Goal: Information Seeking & Learning: Find specific fact

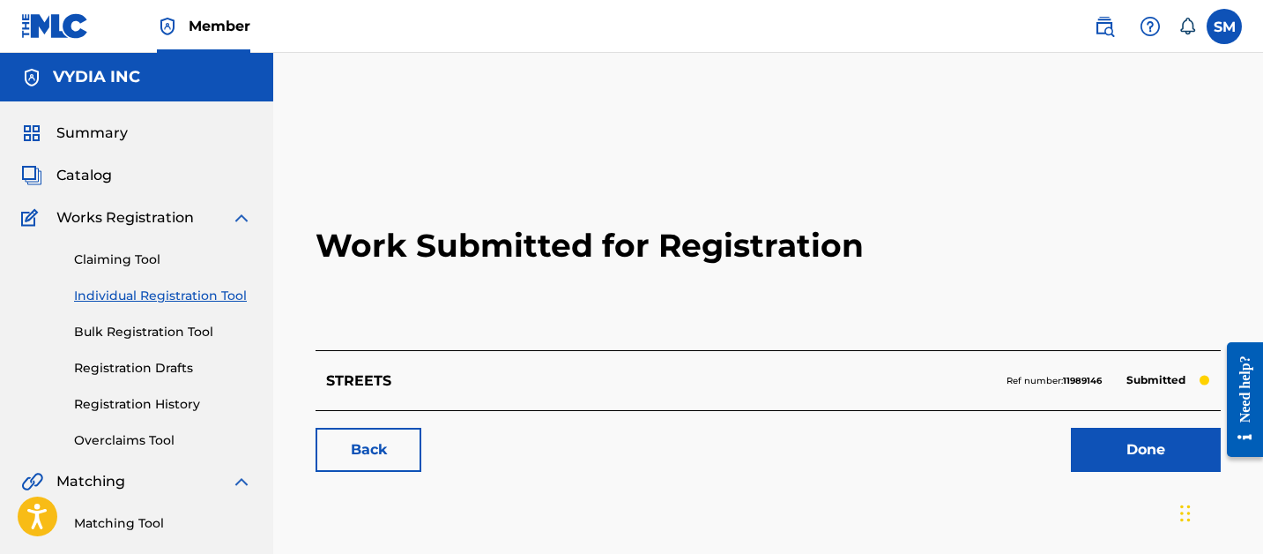
click at [98, 177] on span "Catalog" at bounding box center [84, 175] width 56 height 21
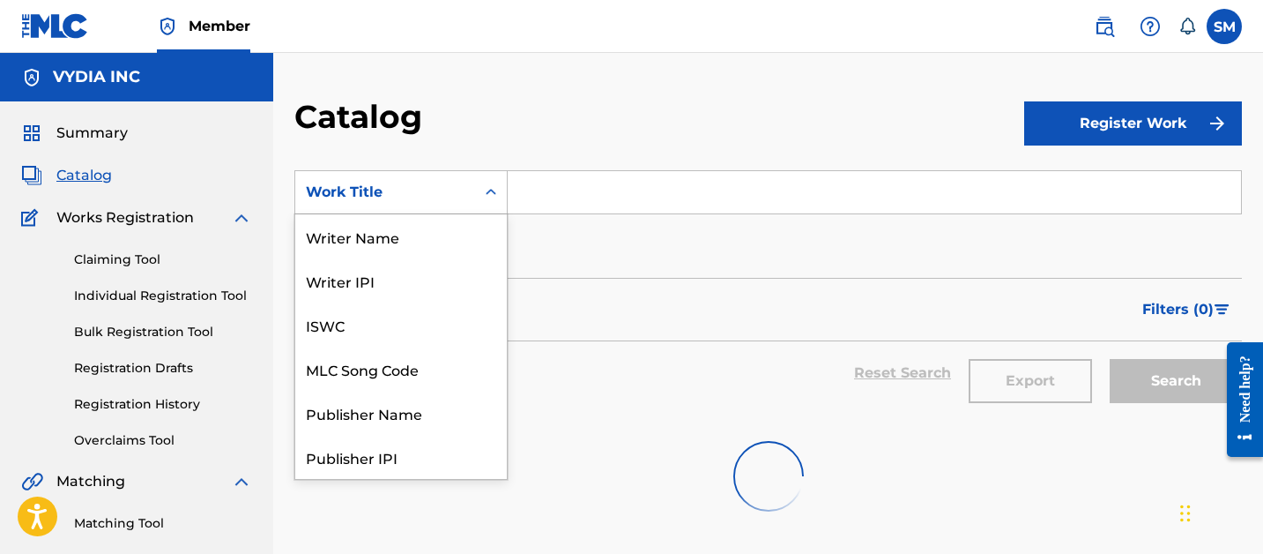
click at [416, 197] on div "Work Title" at bounding box center [385, 192] width 159 height 21
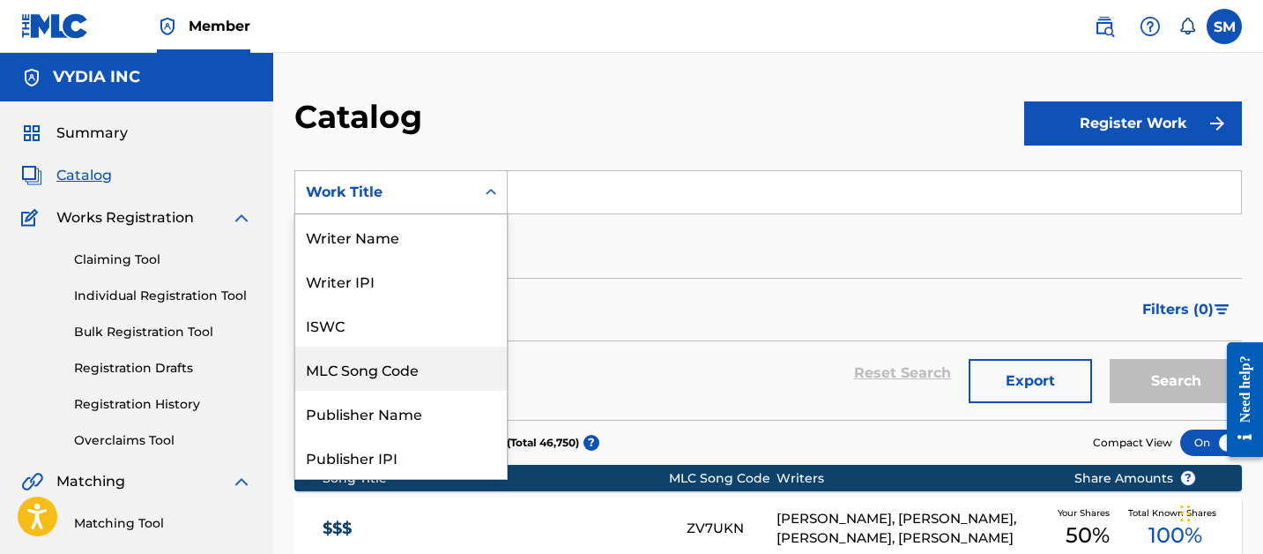
click at [386, 362] on div "MLC Song Code" at bounding box center [401, 368] width 212 height 44
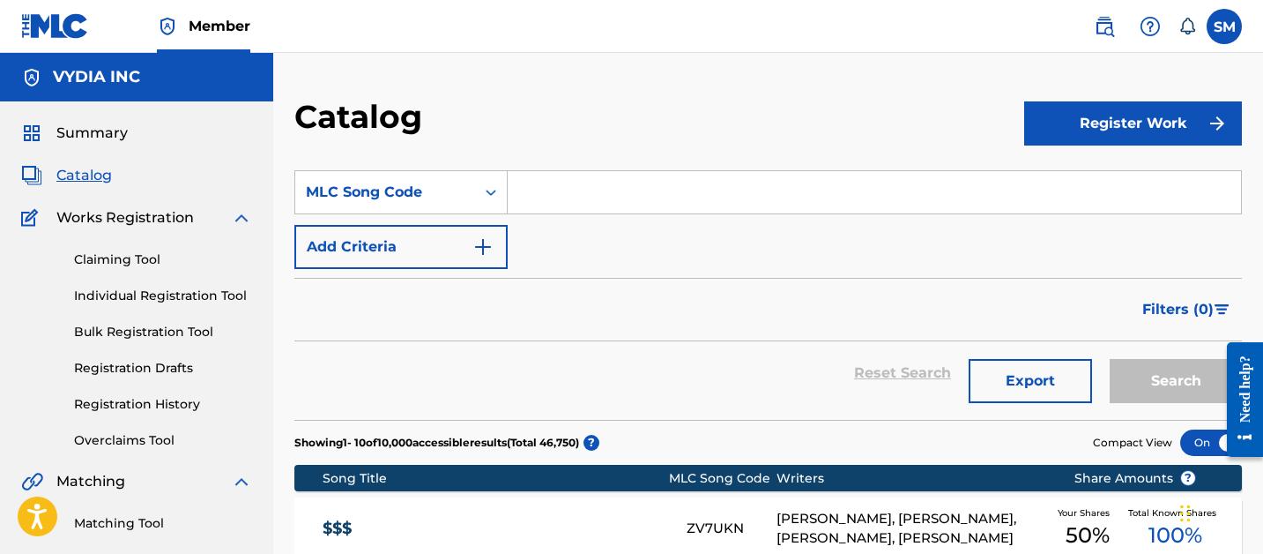
click at [546, 205] on input "Search Form" at bounding box center [874, 192] width 733 height 42
paste input "AY55S0"
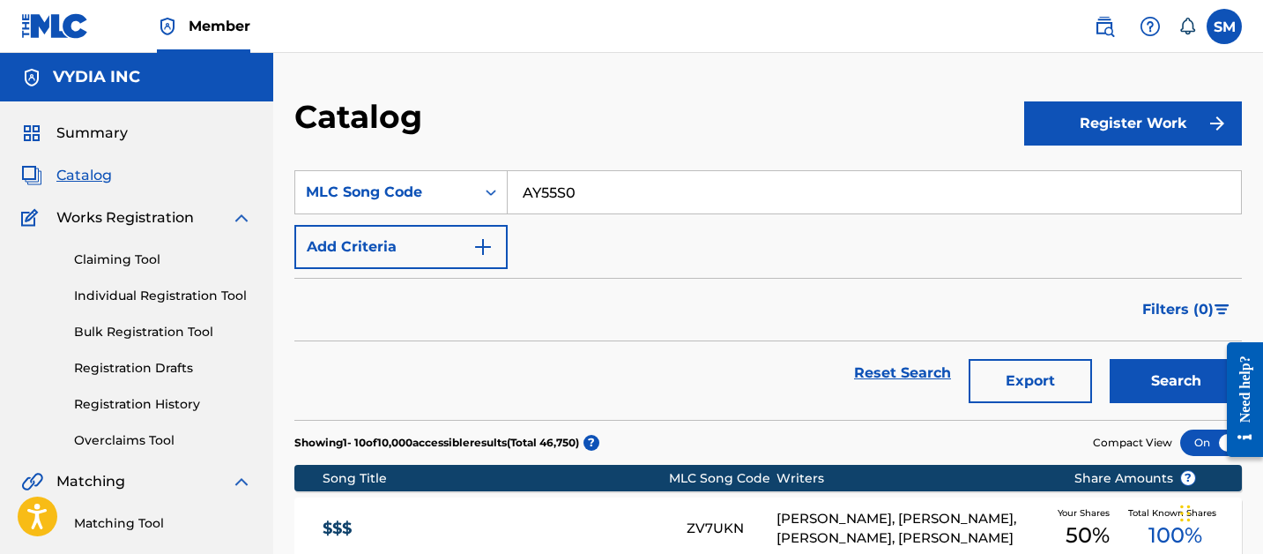
type input "AY55S0"
click at [1110, 359] on button "Search" at bounding box center [1176, 381] width 132 height 44
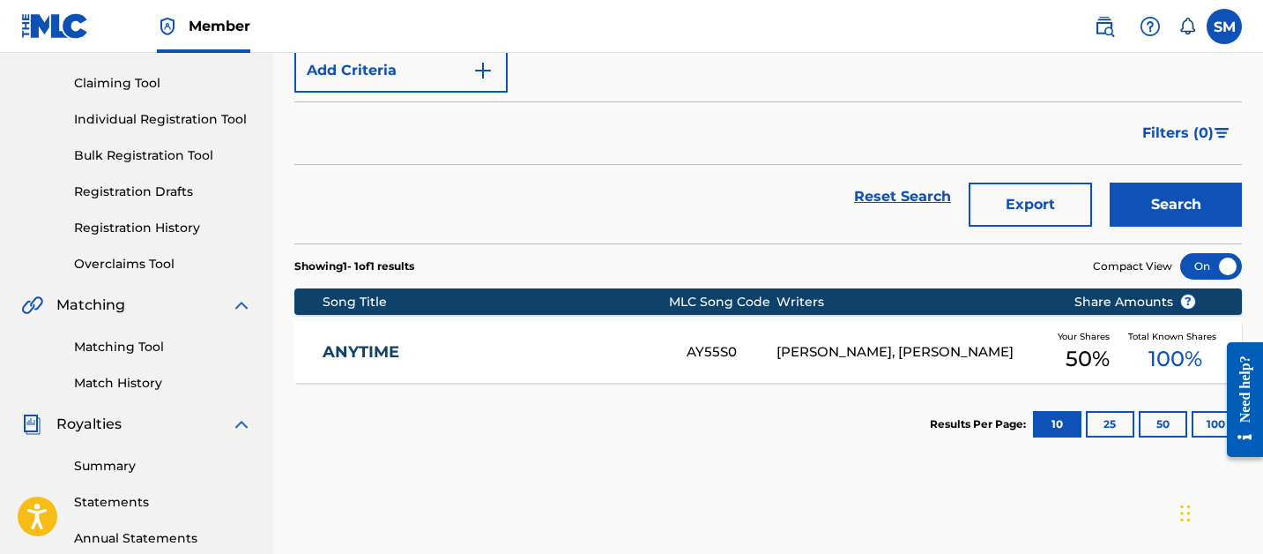
scroll to position [258, 0]
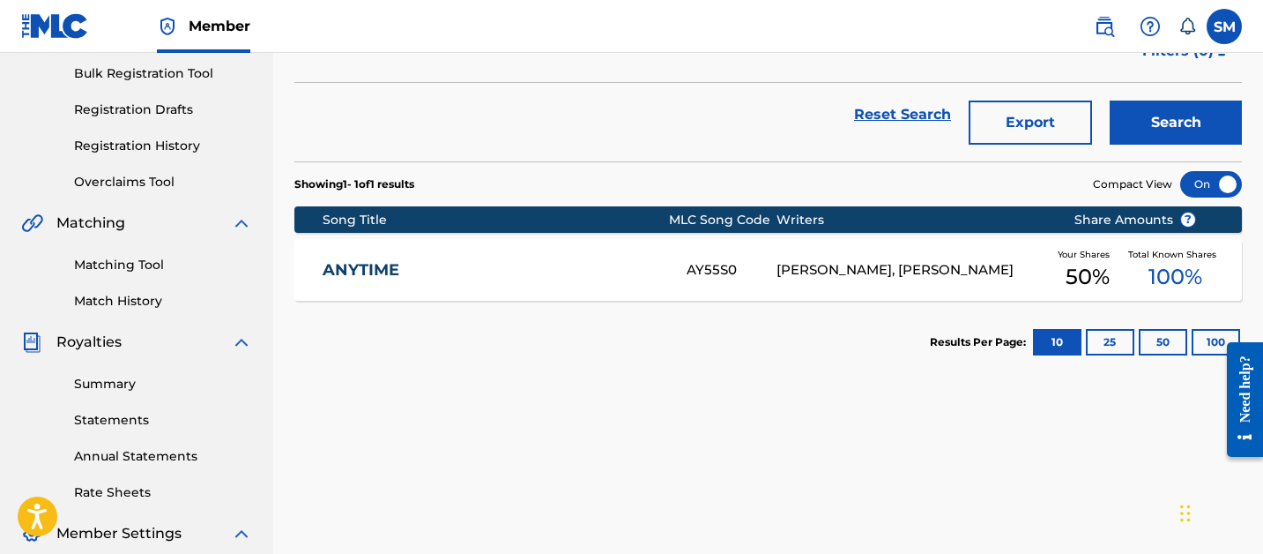
click at [559, 267] on link "ANYTIME" at bounding box center [493, 270] width 340 height 20
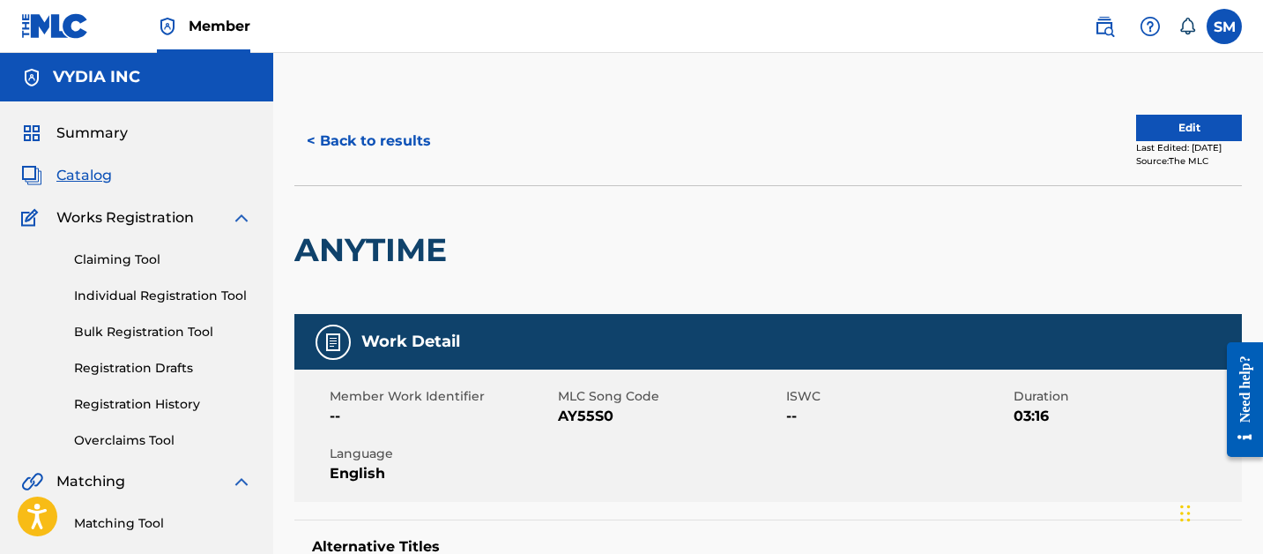
click at [400, 150] on button "< Back to results" at bounding box center [368, 141] width 149 height 44
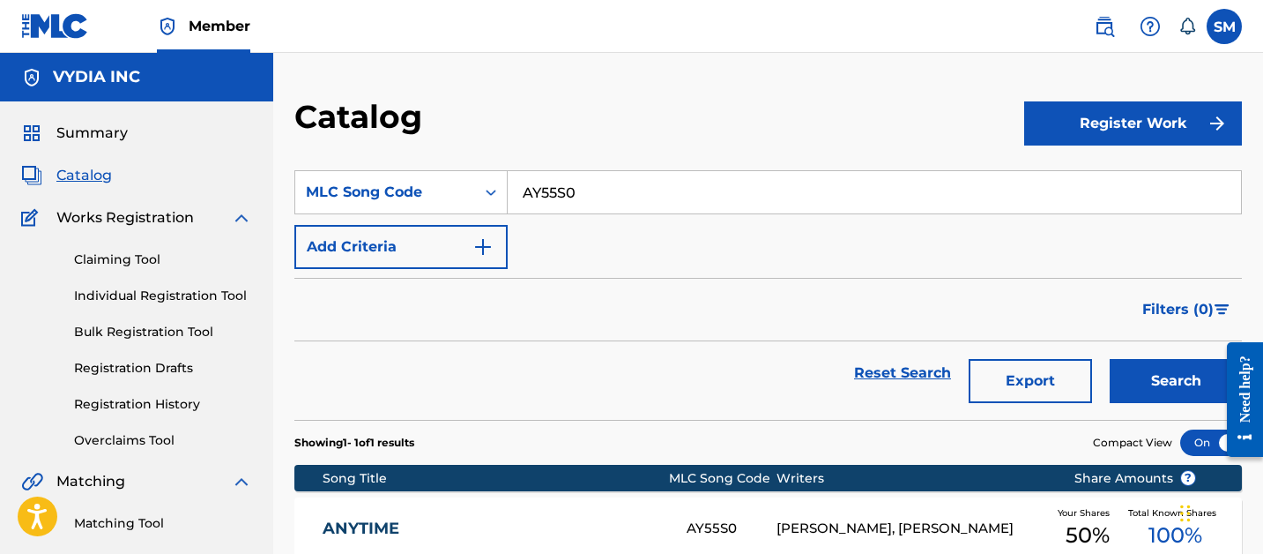
click at [93, 173] on span "Catalog" at bounding box center [84, 175] width 56 height 21
click at [119, 515] on link "Matching Tool" at bounding box center [163, 523] width 178 height 19
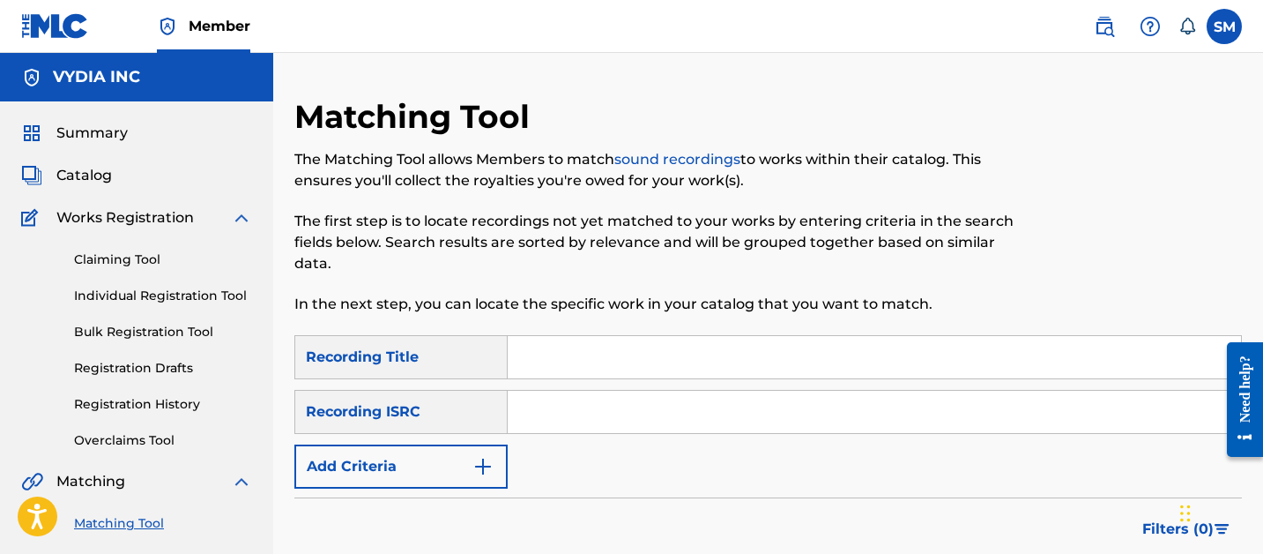
click at [561, 360] on input "Search Form" at bounding box center [874, 357] width 733 height 42
type input "good things happen"
paste input "QZQAY2524293"
type input "QZQAY2524293"
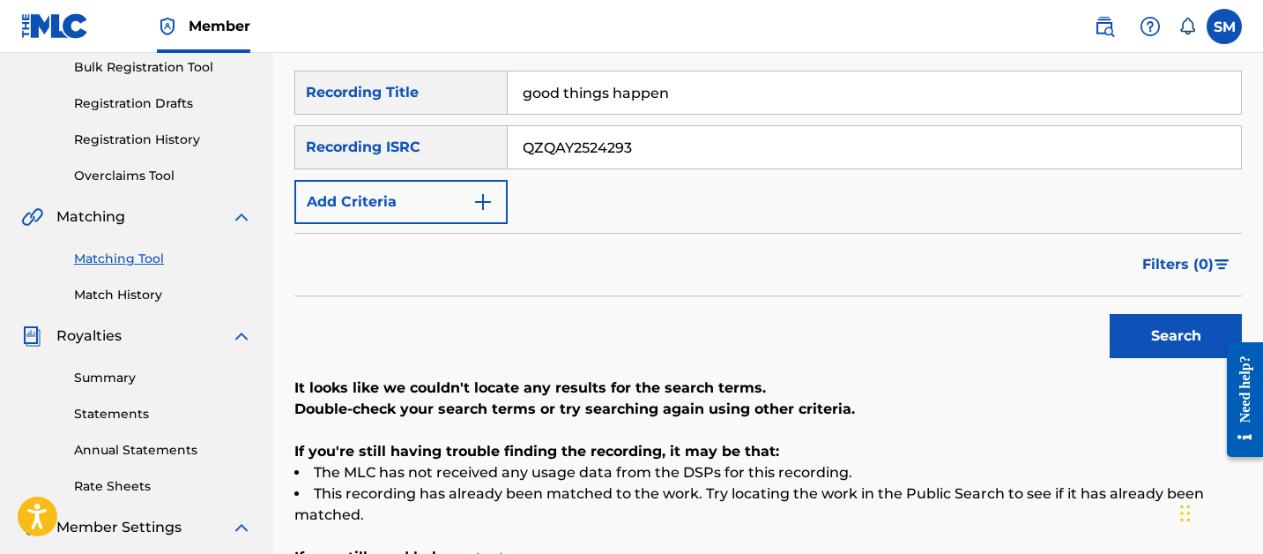
scroll to position [254, 0]
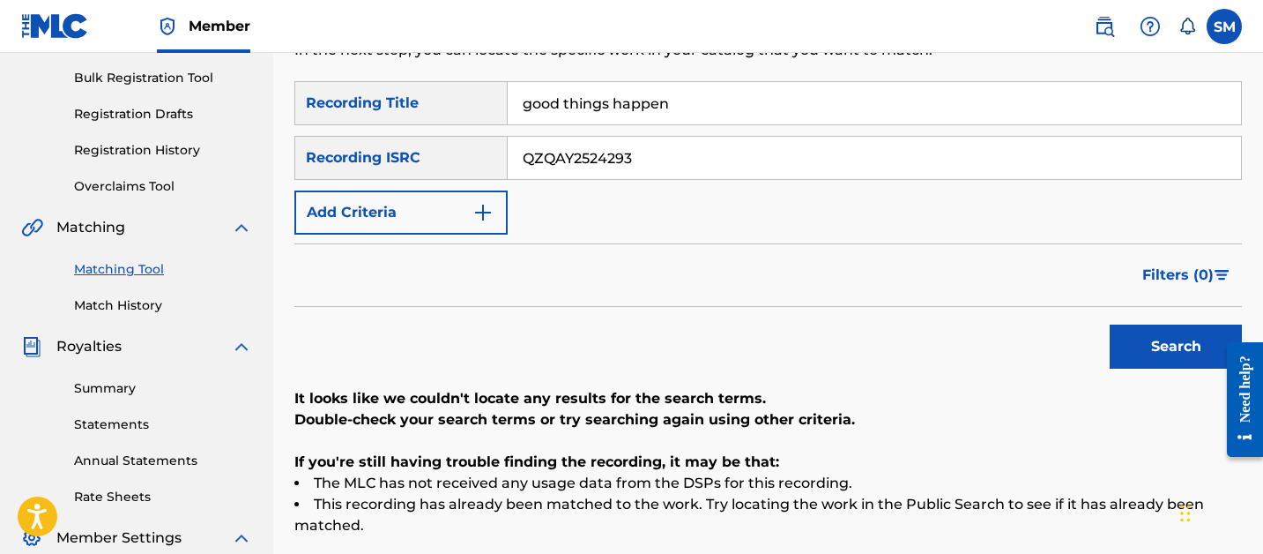
click at [570, 102] on input "good things happen" at bounding box center [874, 103] width 733 height 42
click at [570, 101] on input "good things happen" at bounding box center [874, 103] width 733 height 42
type input "best one yet"
paste input "41591"
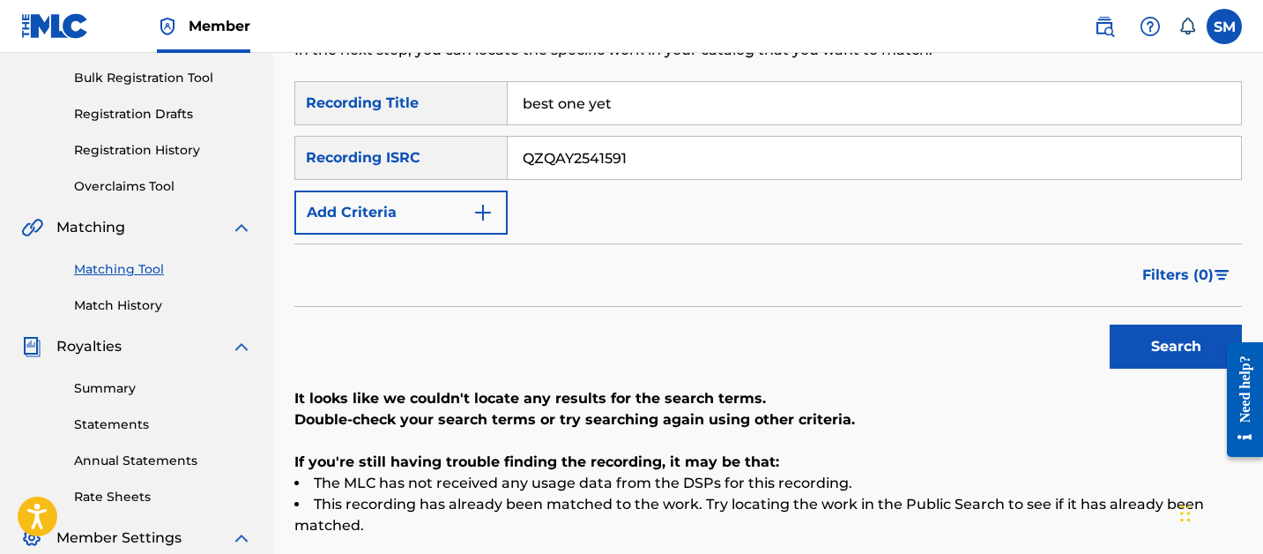
type input "QZQAY2541591"
click at [1110, 324] on button "Search" at bounding box center [1176, 346] width 132 height 44
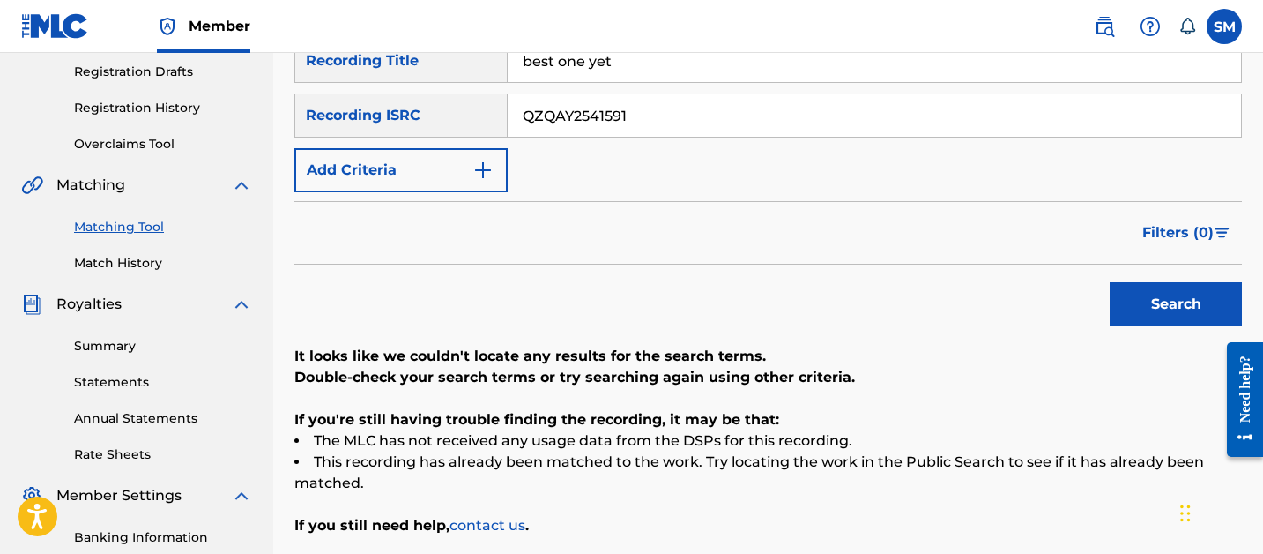
scroll to position [277, 0]
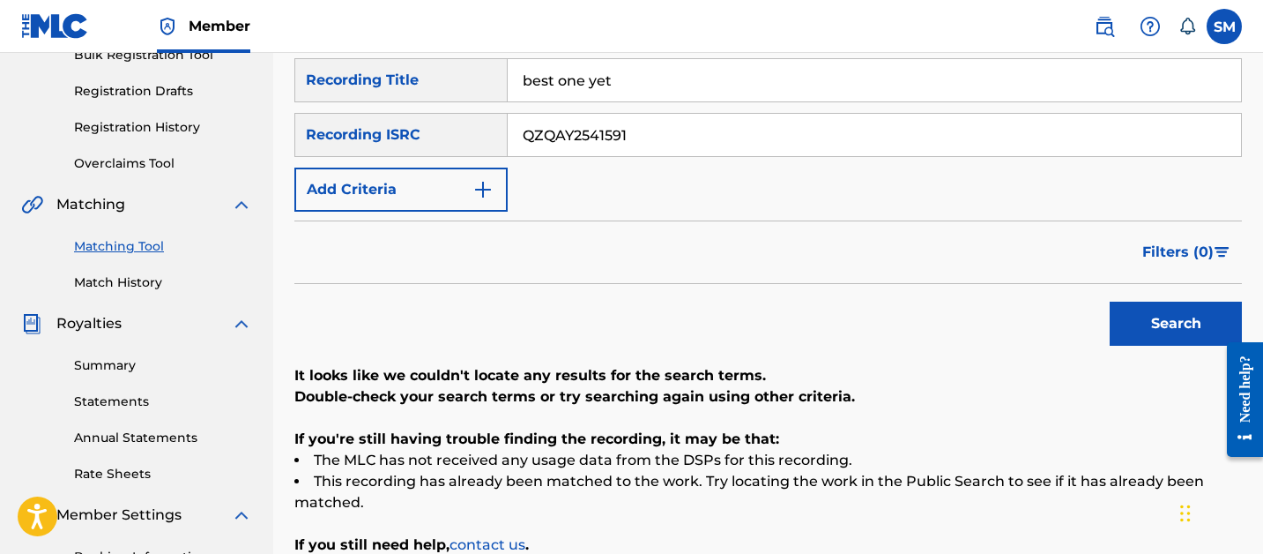
click at [558, 71] on input "best one yet" at bounding box center [874, 80] width 733 height 42
type input "right where you belong"
paste input "83862"
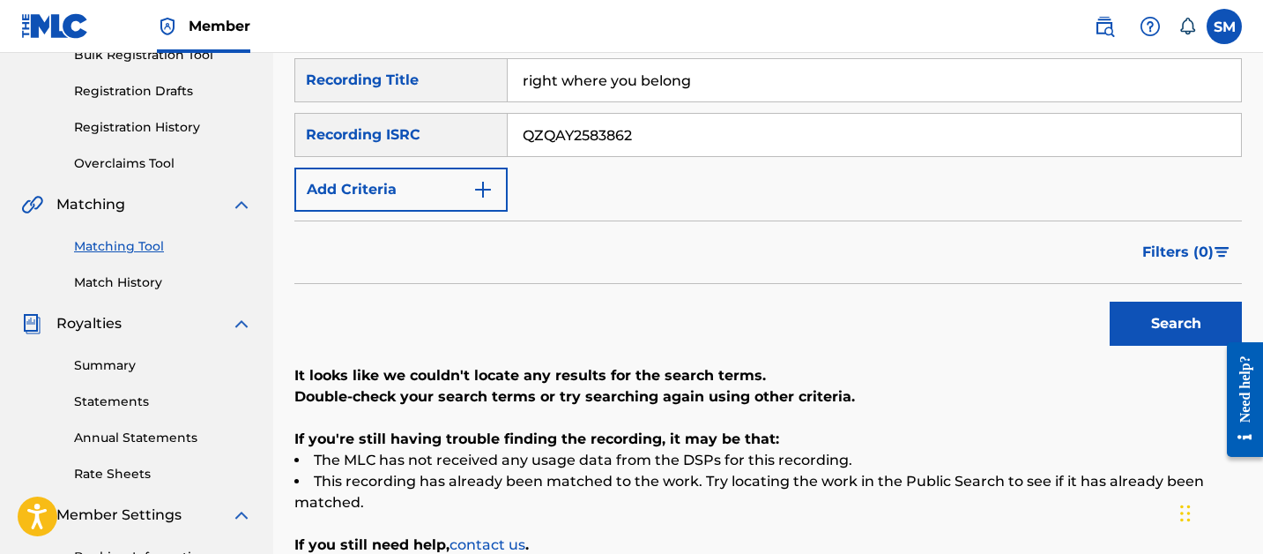
type input "QZQAY2583862"
click at [1110, 301] on button "Search" at bounding box center [1176, 323] width 132 height 44
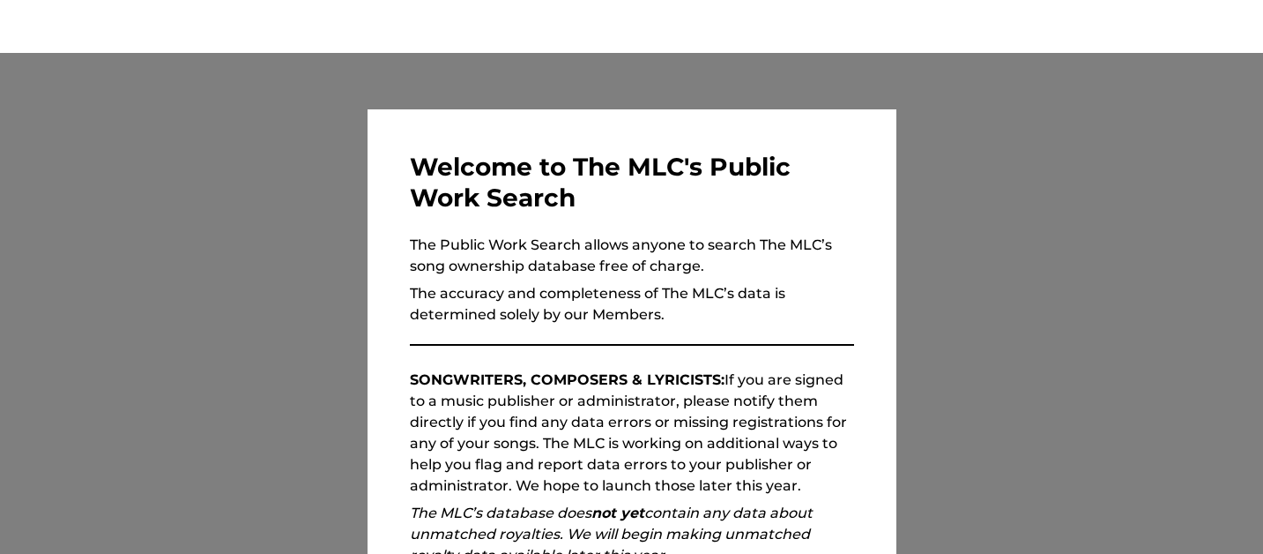
click at [191, 347] on div at bounding box center [631, 330] width 1263 height 554
click at [227, 334] on div at bounding box center [631, 330] width 1263 height 554
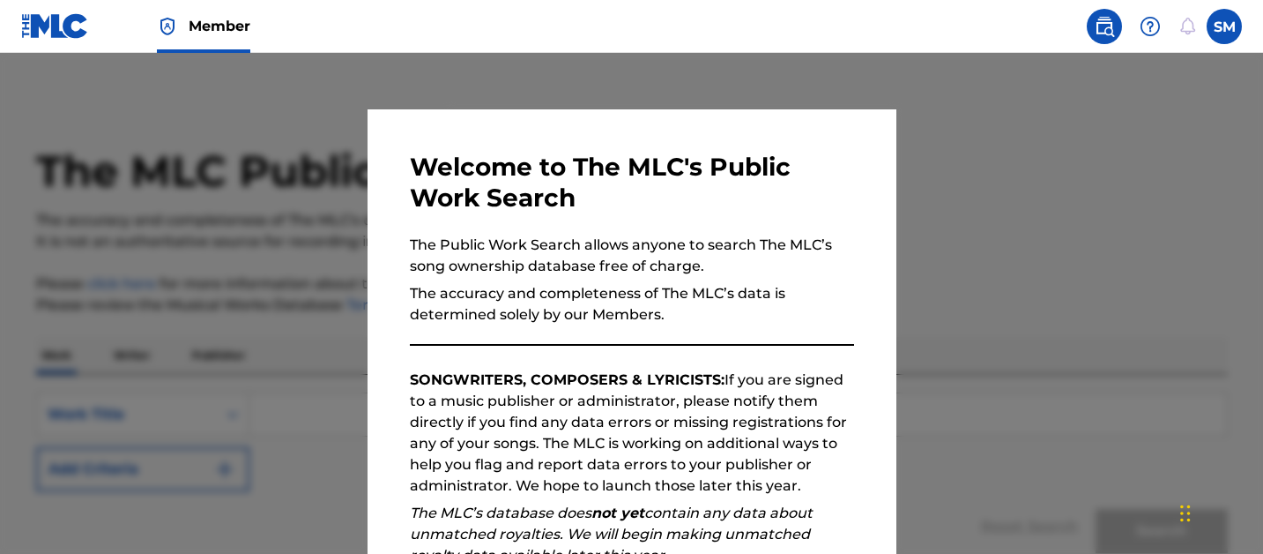
scroll to position [253, 0]
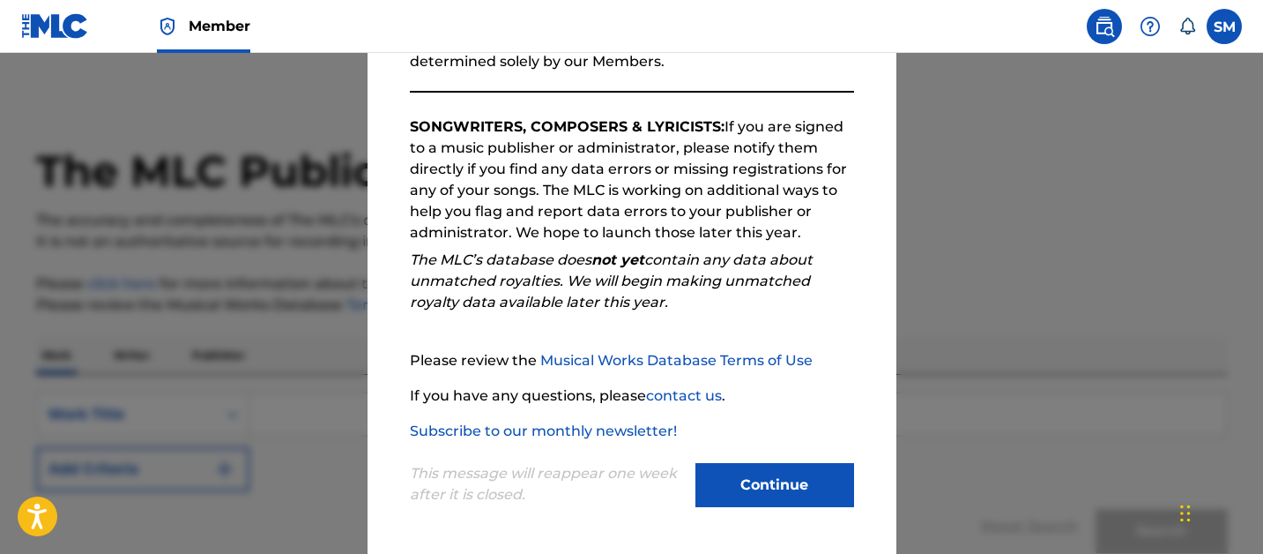
click at [790, 494] on button "Continue" at bounding box center [774, 485] width 159 height 44
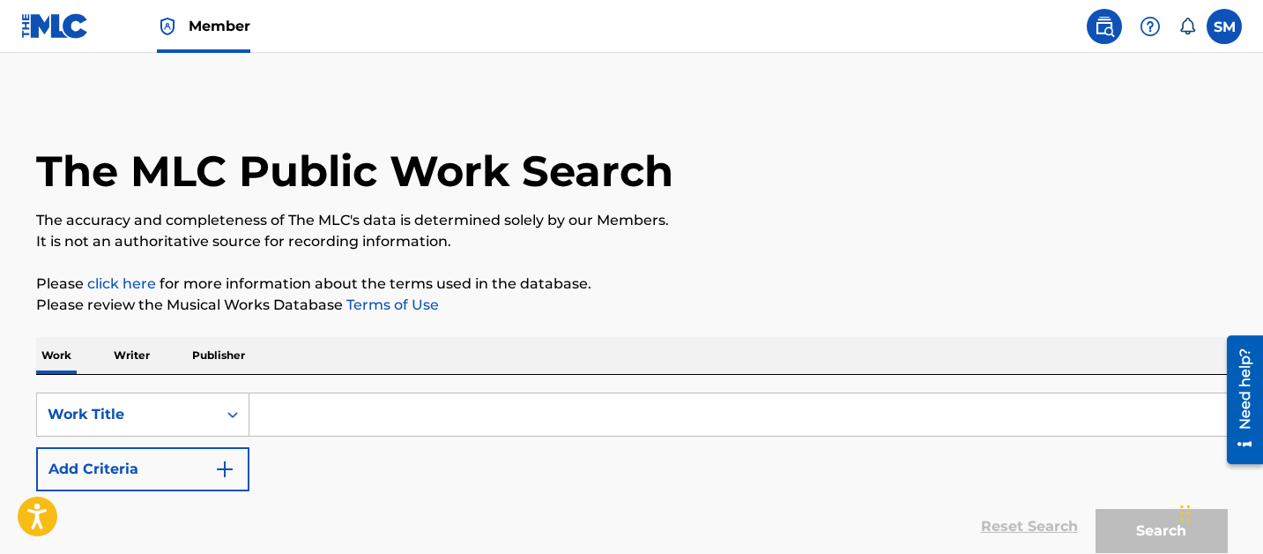
click at [341, 412] on input "Search Form" at bounding box center [737, 414] width 977 height 42
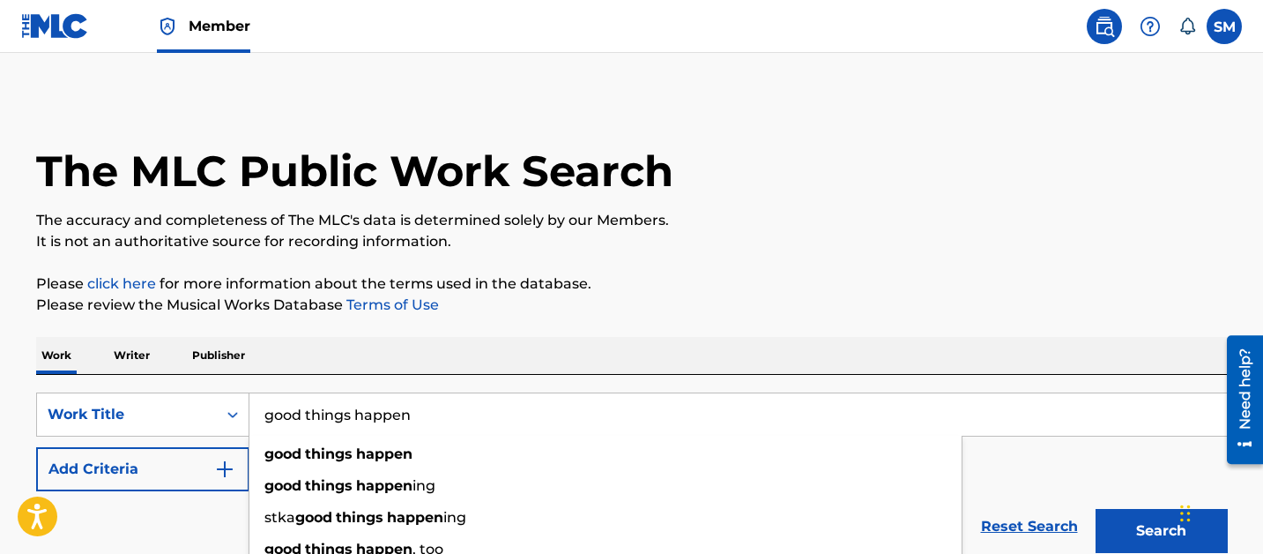
type input "good things happen"
click at [114, 485] on button "Add Criteria" at bounding box center [142, 469] width 213 height 44
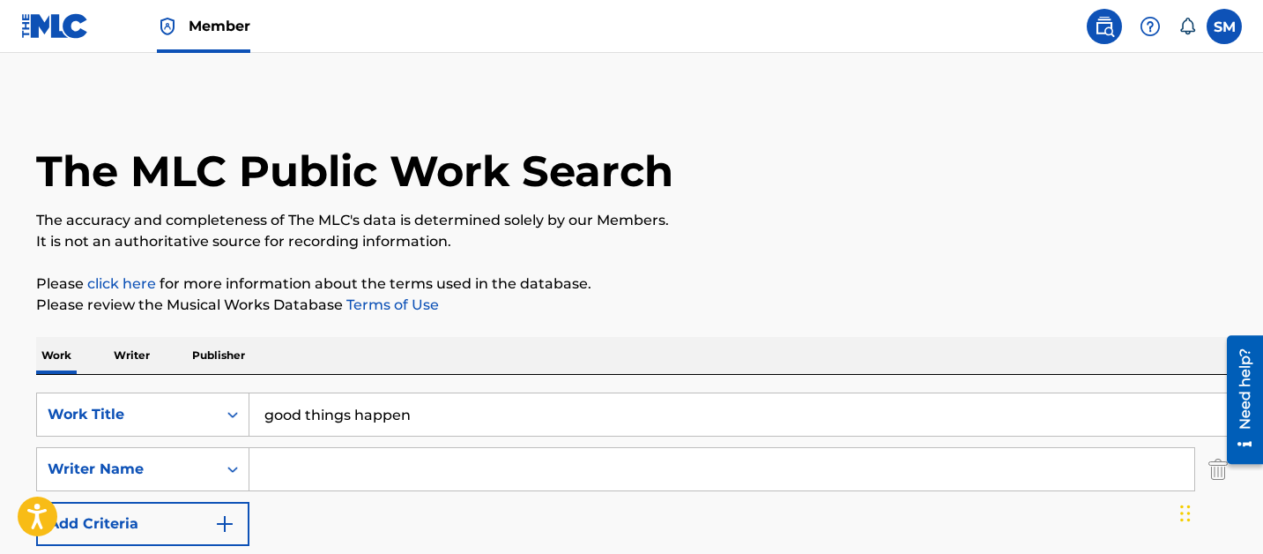
click at [345, 470] on input "Search Form" at bounding box center [721, 469] width 945 height 42
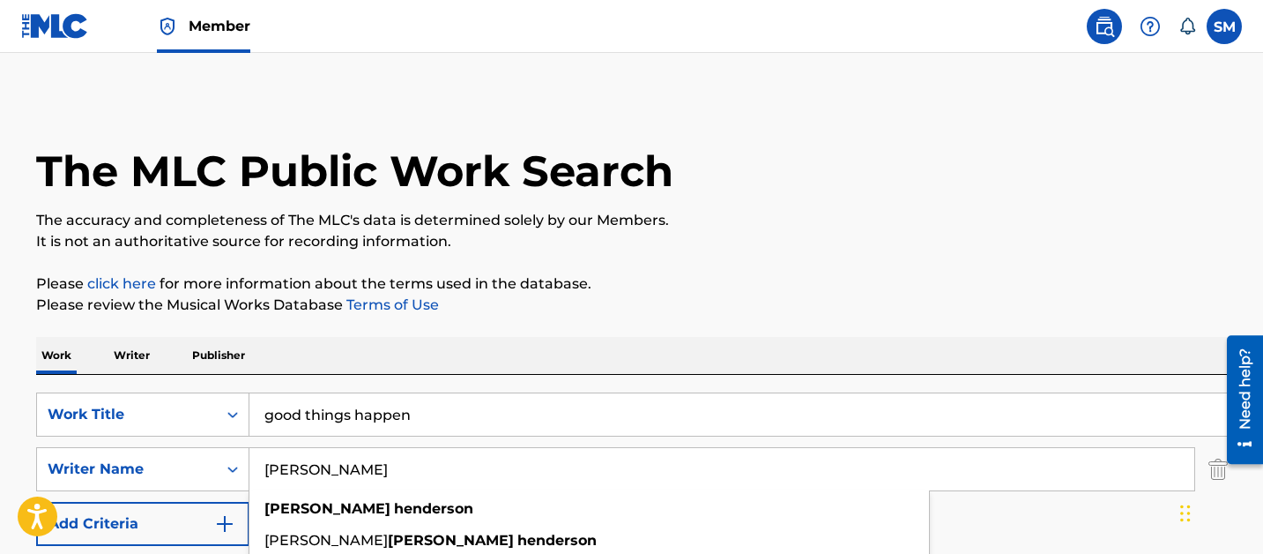
type input "[PERSON_NAME]"
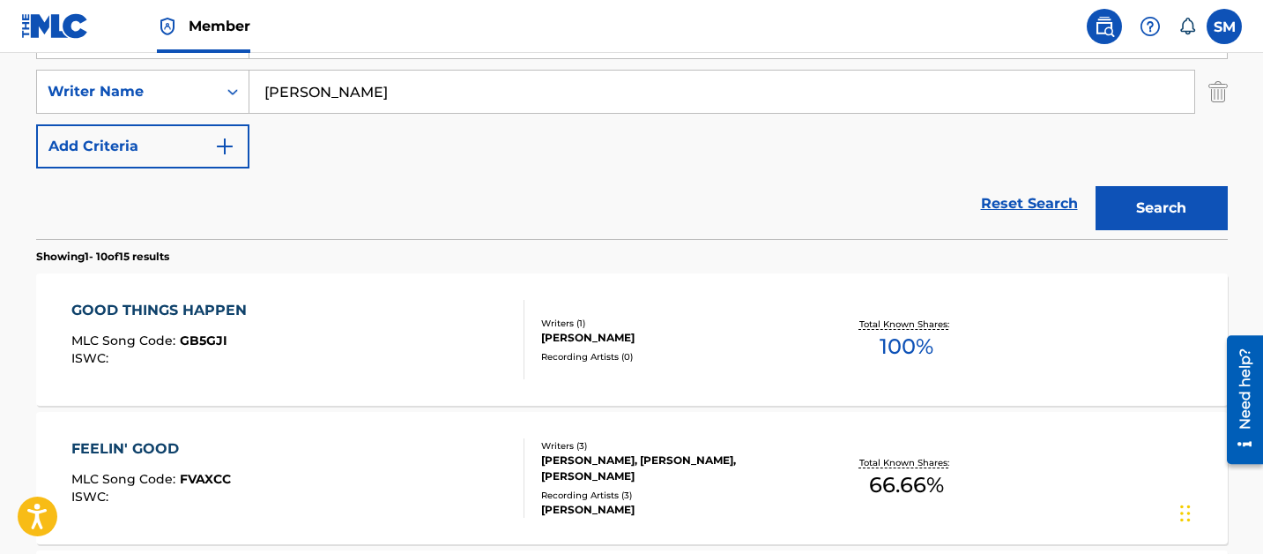
scroll to position [384, 0]
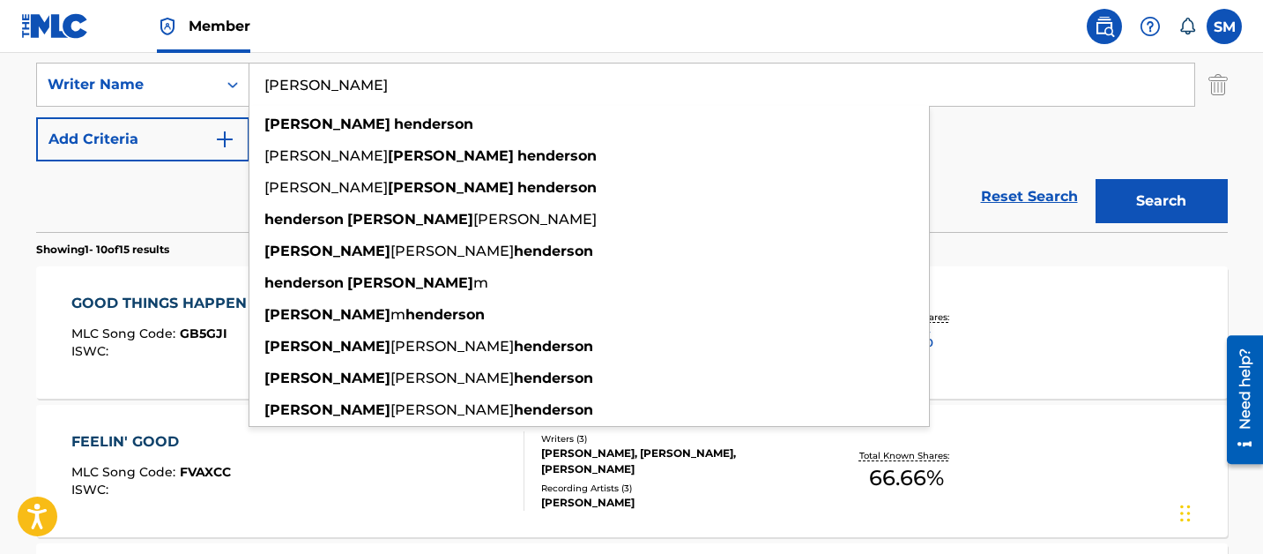
click at [211, 178] on div "Reset Search Search" at bounding box center [632, 196] width 1192 height 71
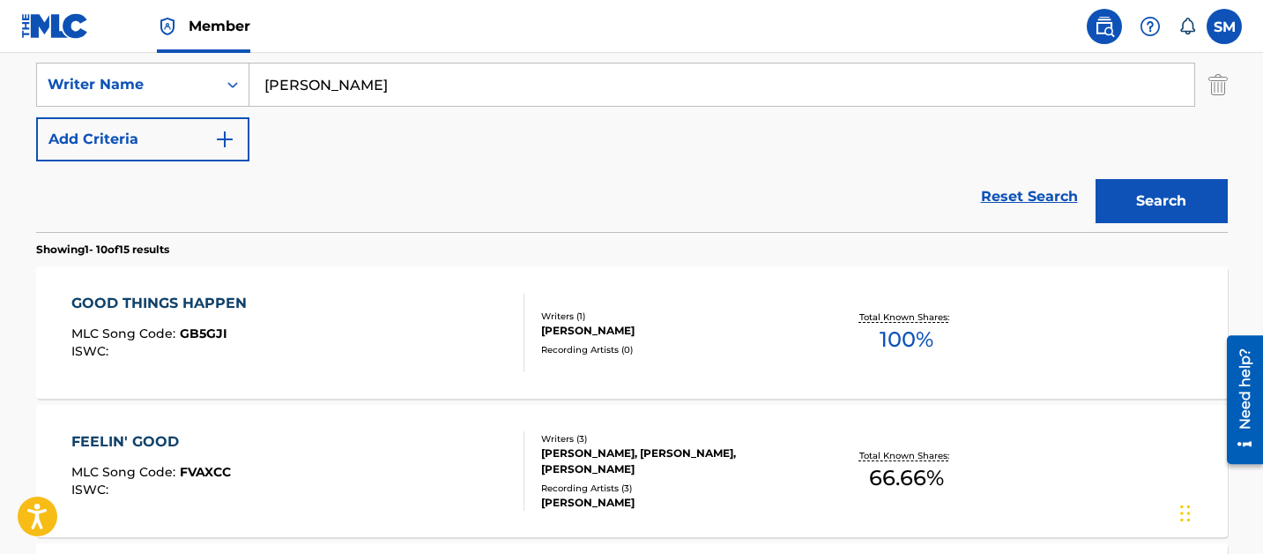
scroll to position [253, 0]
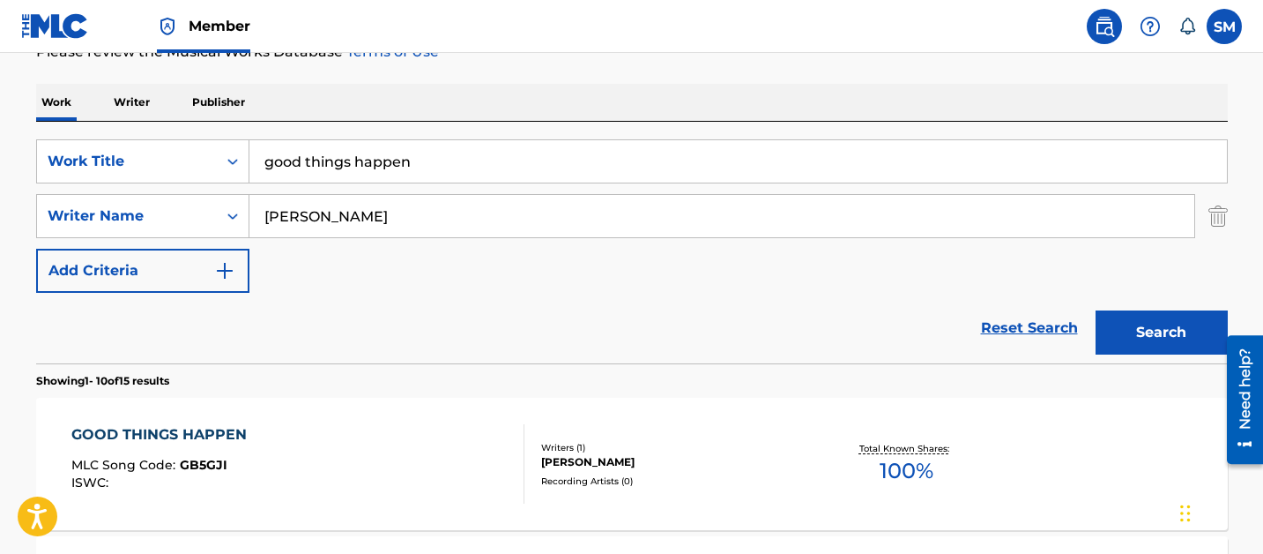
click at [302, 158] on input "good things happen" at bounding box center [737, 161] width 977 height 42
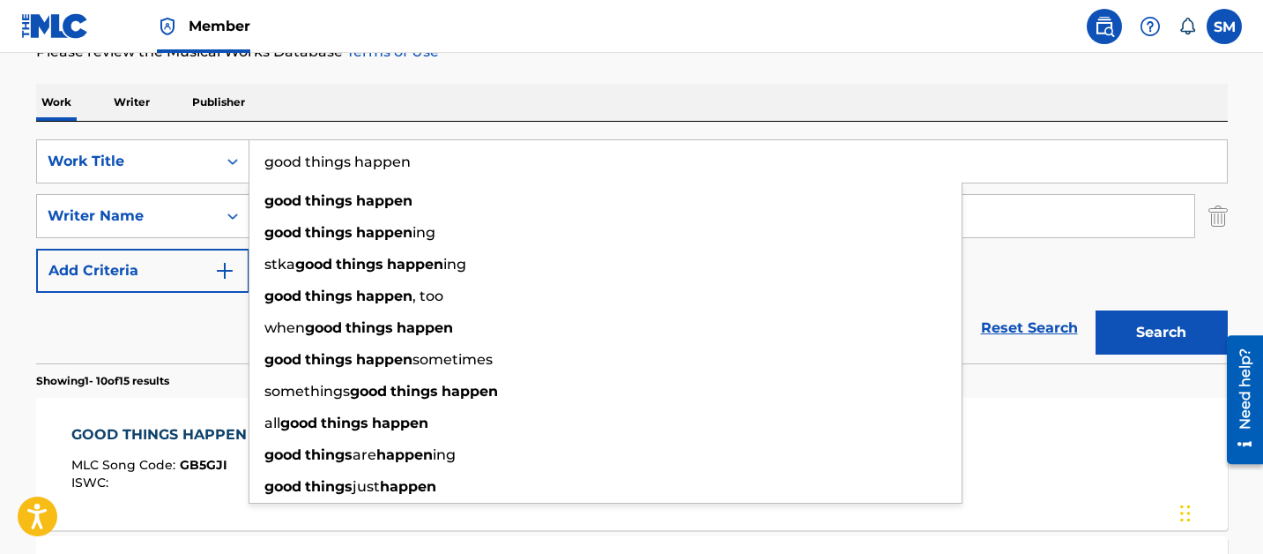
click at [302, 158] on input "good things happen" at bounding box center [737, 161] width 977 height 42
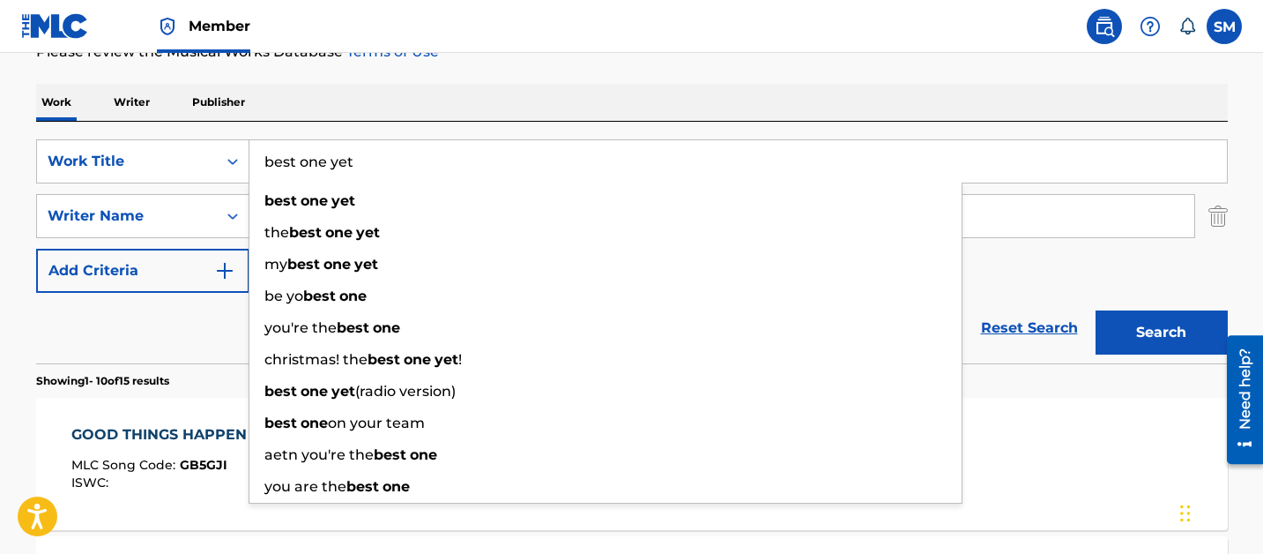
type input "best one yet"
click at [1096, 310] on button "Search" at bounding box center [1162, 332] width 132 height 44
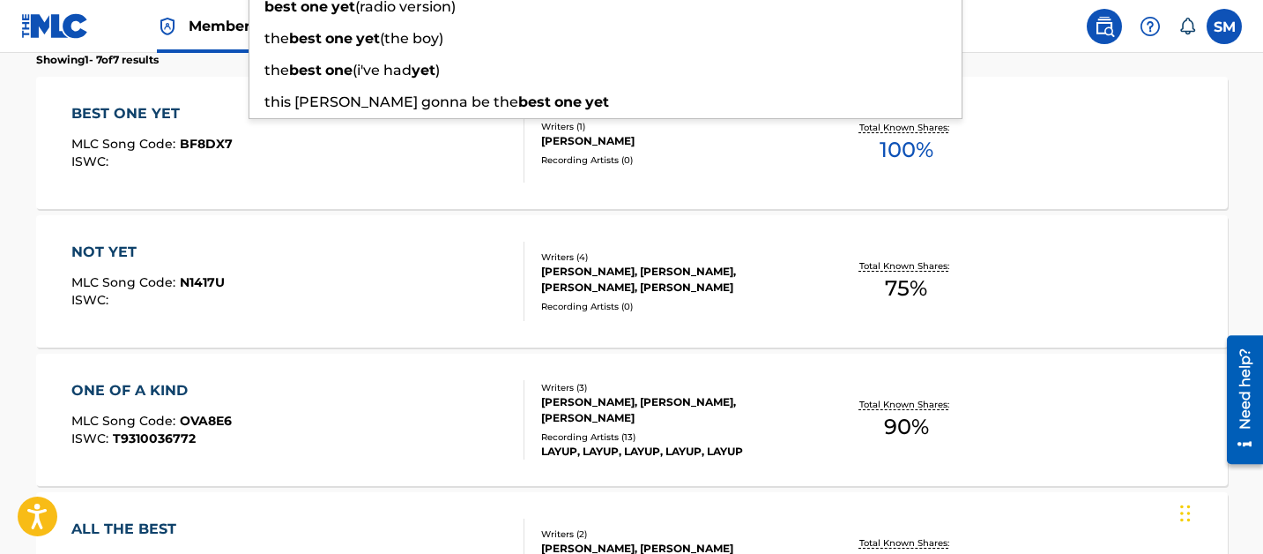
scroll to position [0, 0]
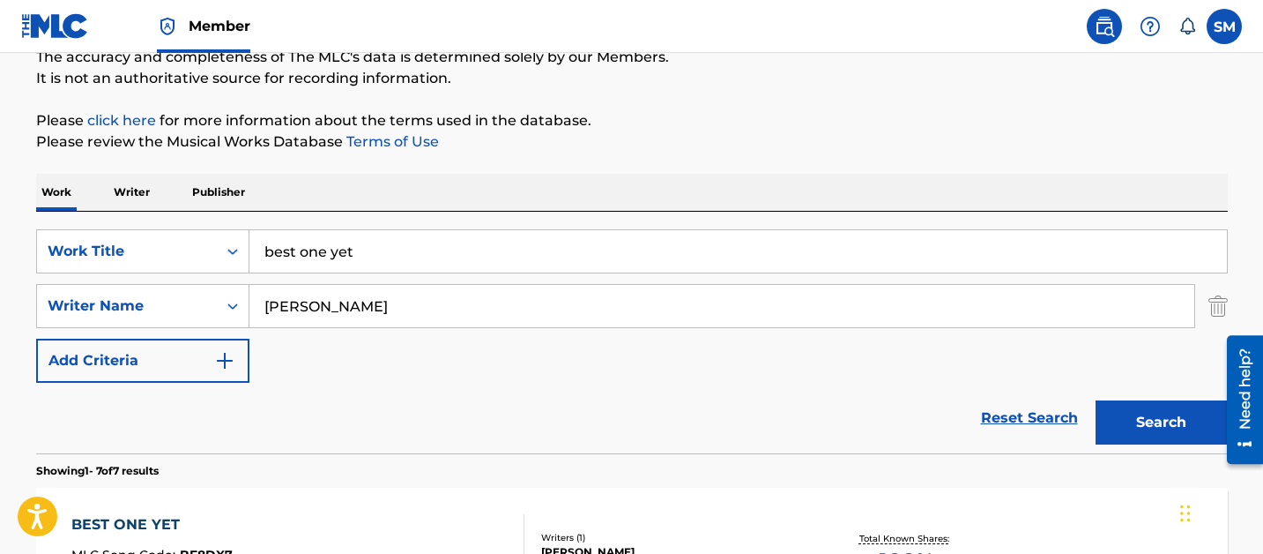
scroll to position [189, 0]
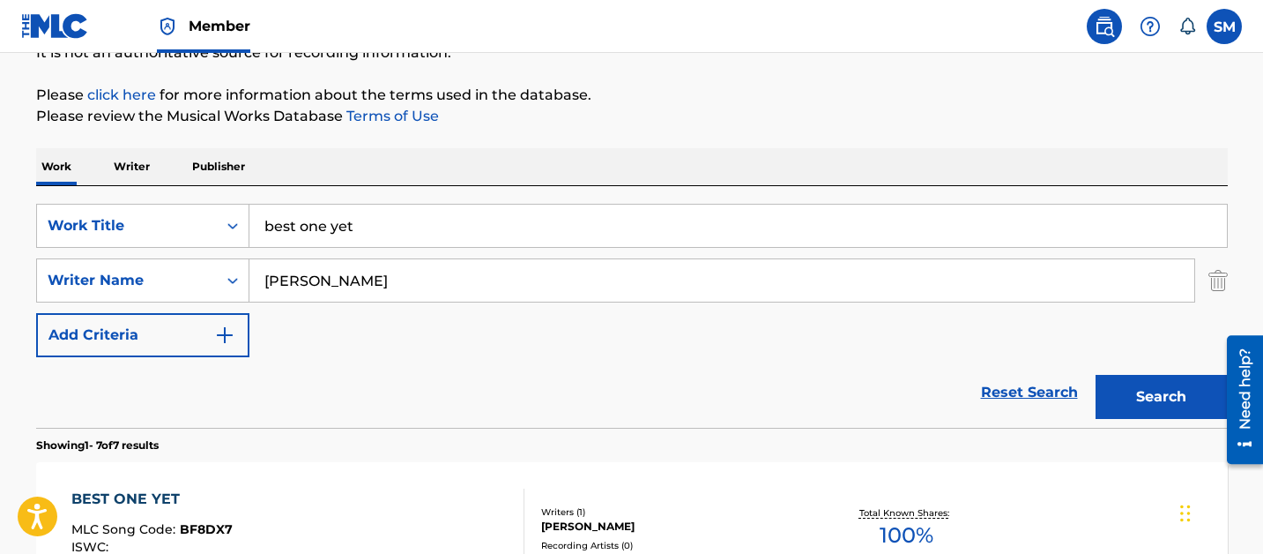
click at [1217, 284] on img "Search Form" at bounding box center [1217, 280] width 19 height 44
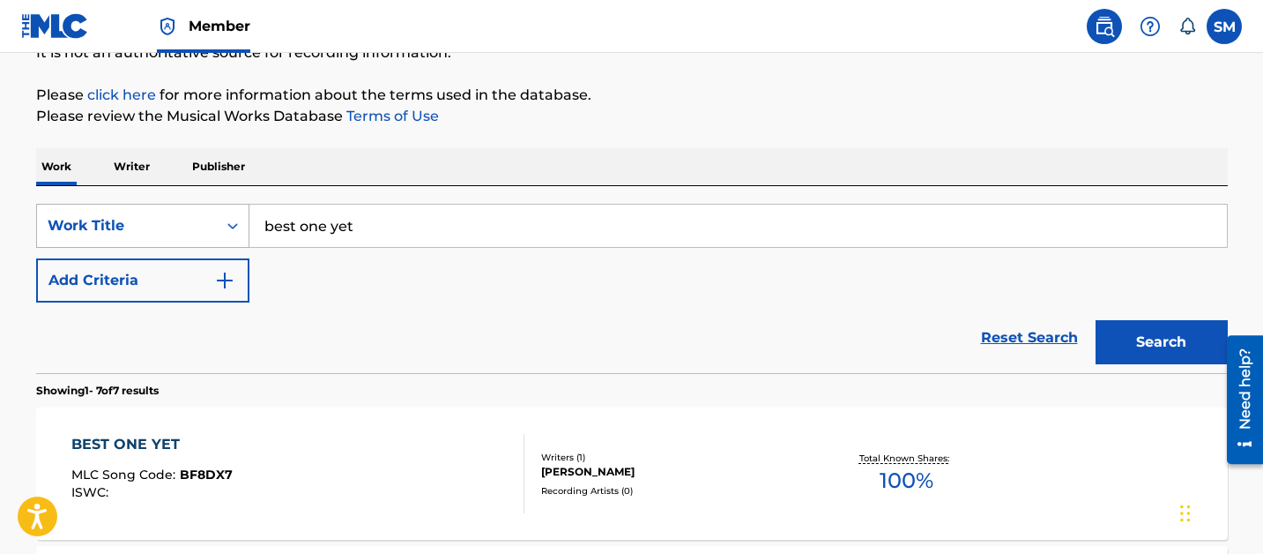
click at [222, 222] on div "Search Form" at bounding box center [233, 226] width 32 height 32
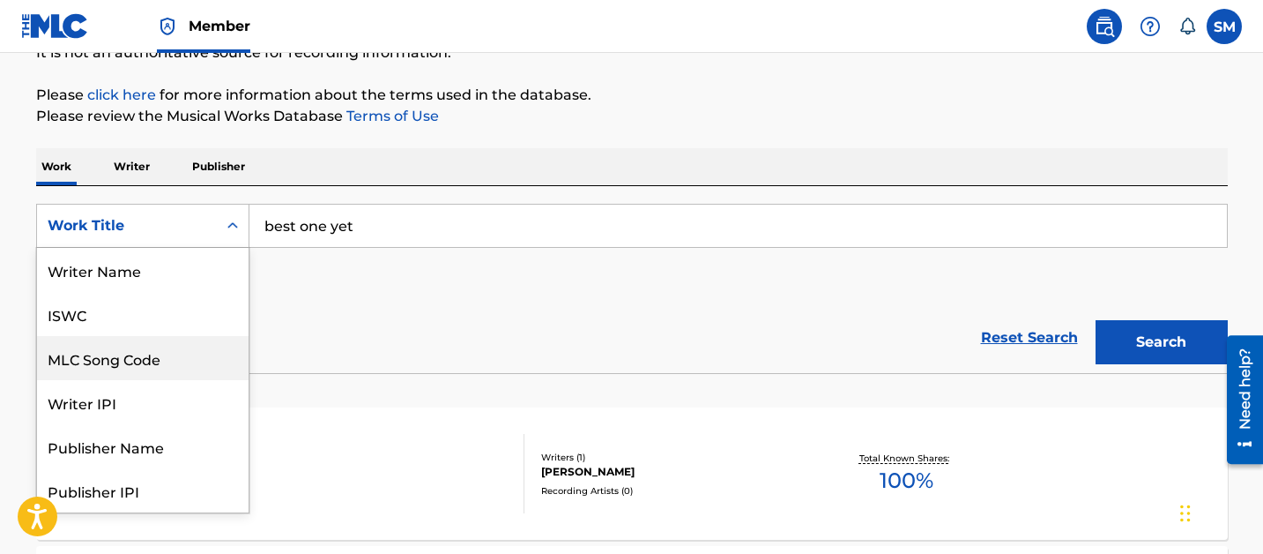
scroll to position [88, 0]
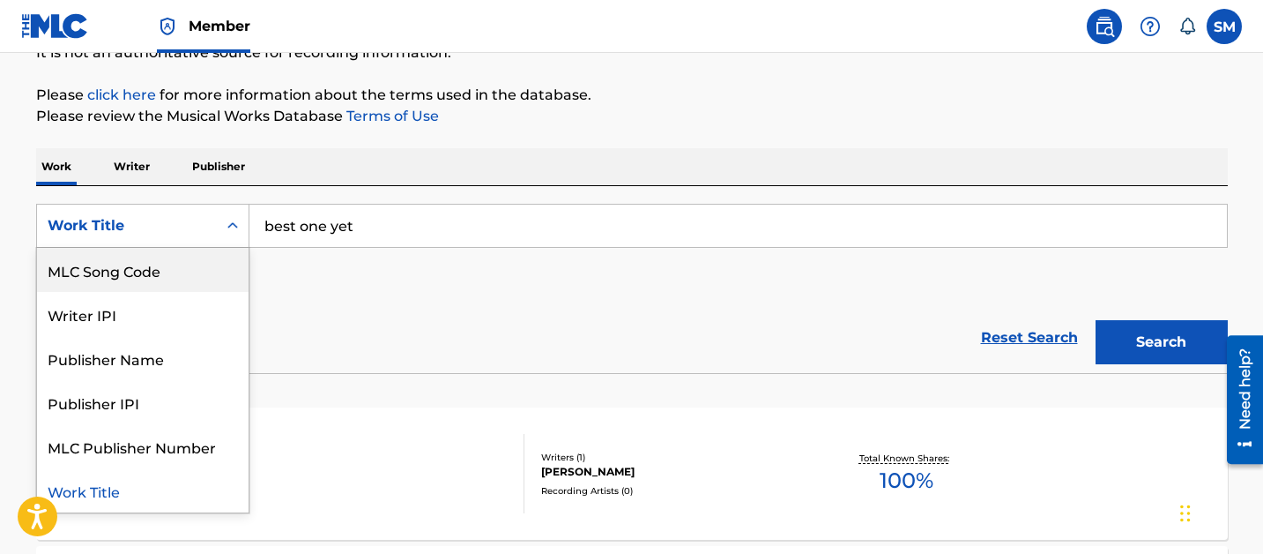
click at [204, 270] on div "MLC Song Code" at bounding box center [143, 270] width 212 height 44
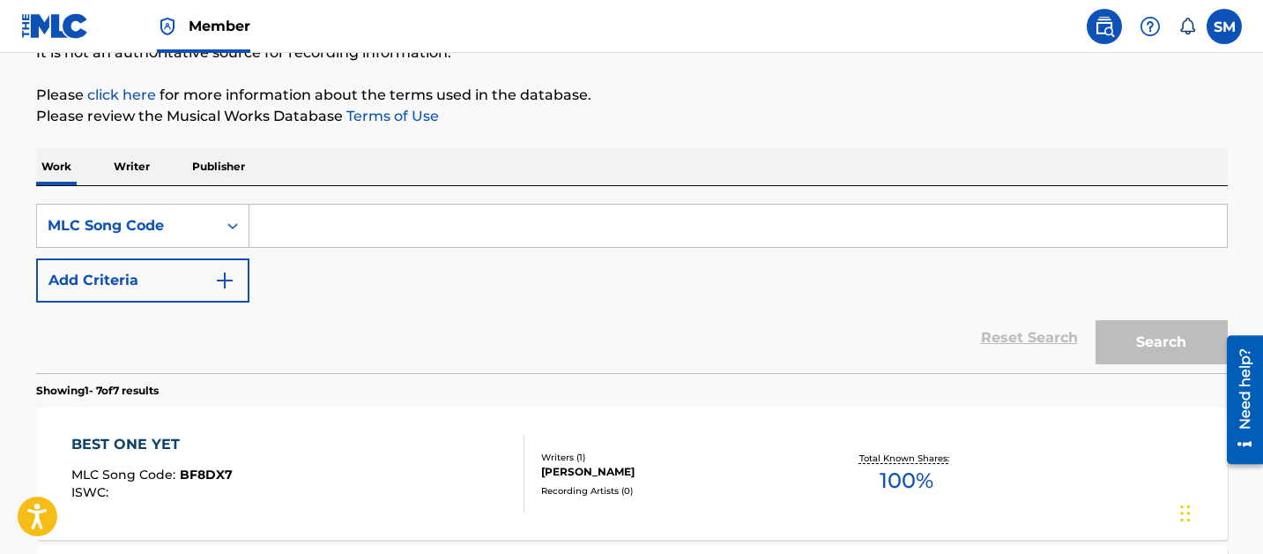
click at [321, 228] on input "Search Form" at bounding box center [737, 225] width 977 height 42
paste input "WC0FR1"
type input "WC0FR1"
click at [1096, 320] on button "Search" at bounding box center [1162, 342] width 132 height 44
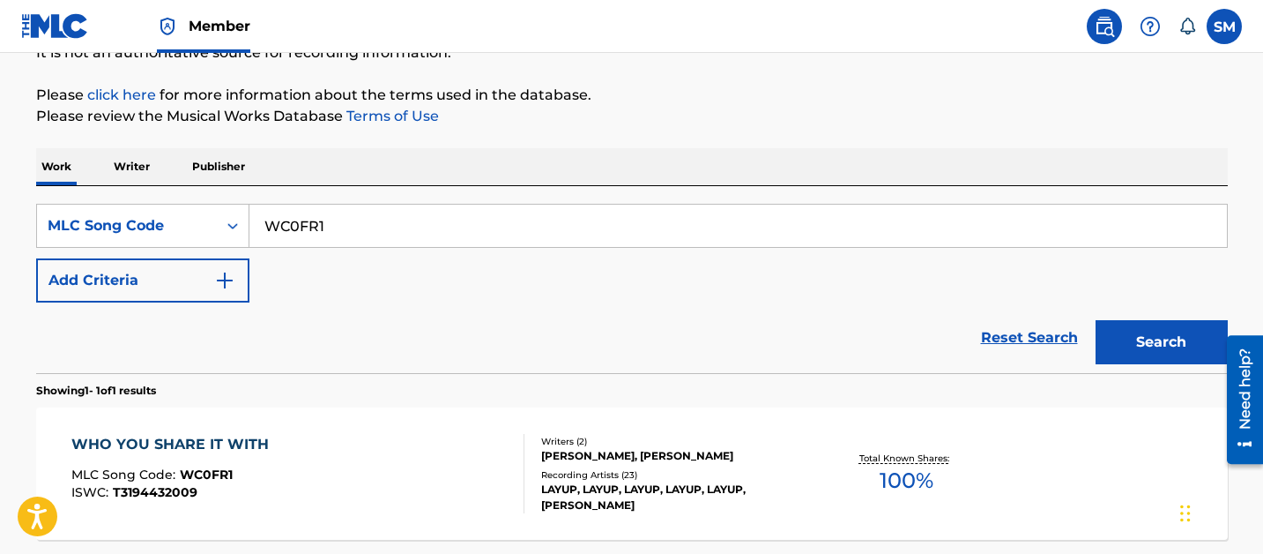
scroll to position [351, 0]
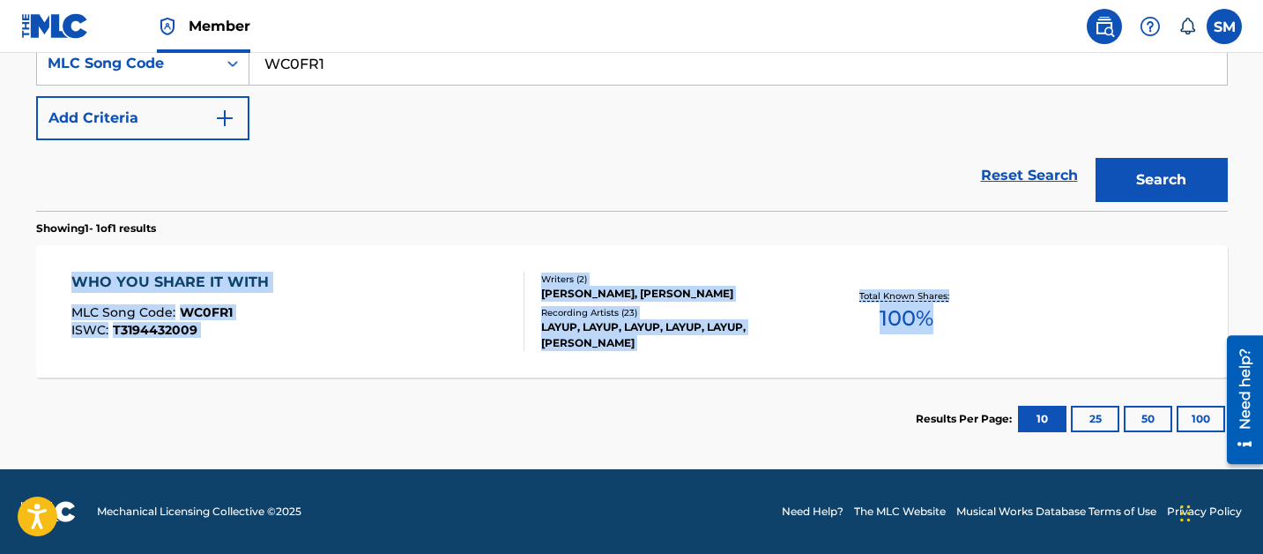
click at [246, 283] on div "WHO YOU SHARE IT WITH" at bounding box center [174, 281] width 206 height 21
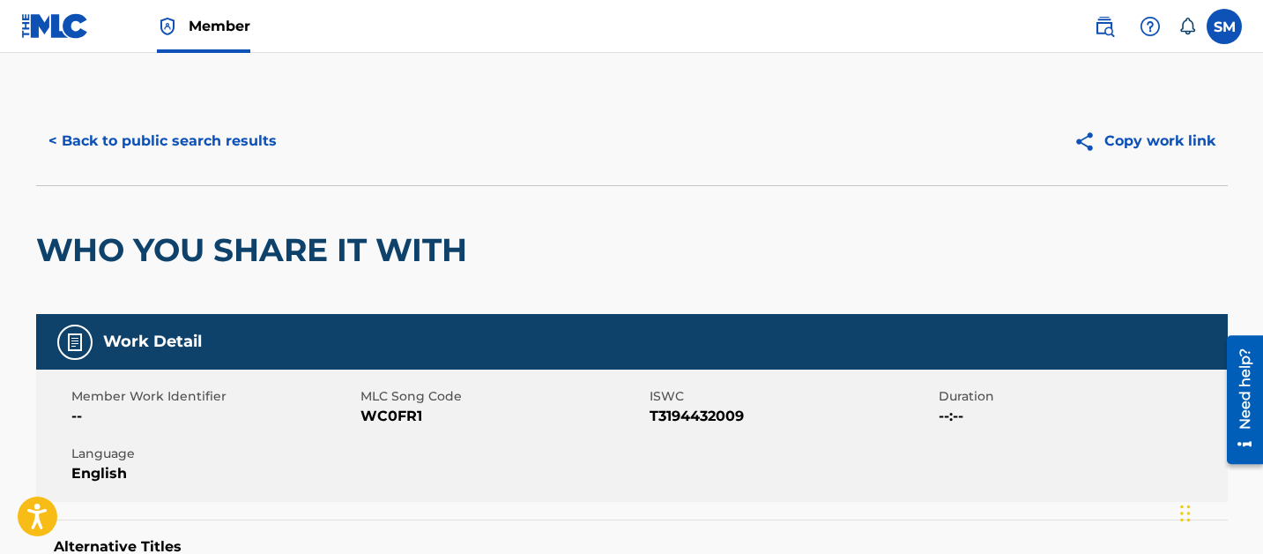
click at [173, 150] on button "< Back to public search results" at bounding box center [162, 141] width 253 height 44
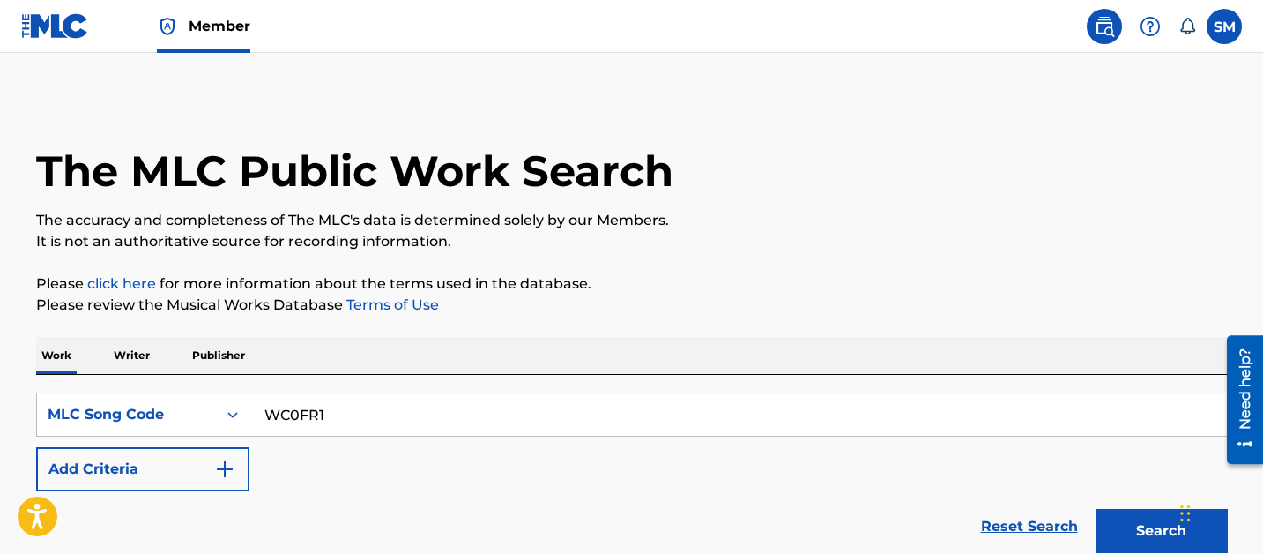
scroll to position [303, 0]
